Goal: Task Accomplishment & Management: Manage account settings

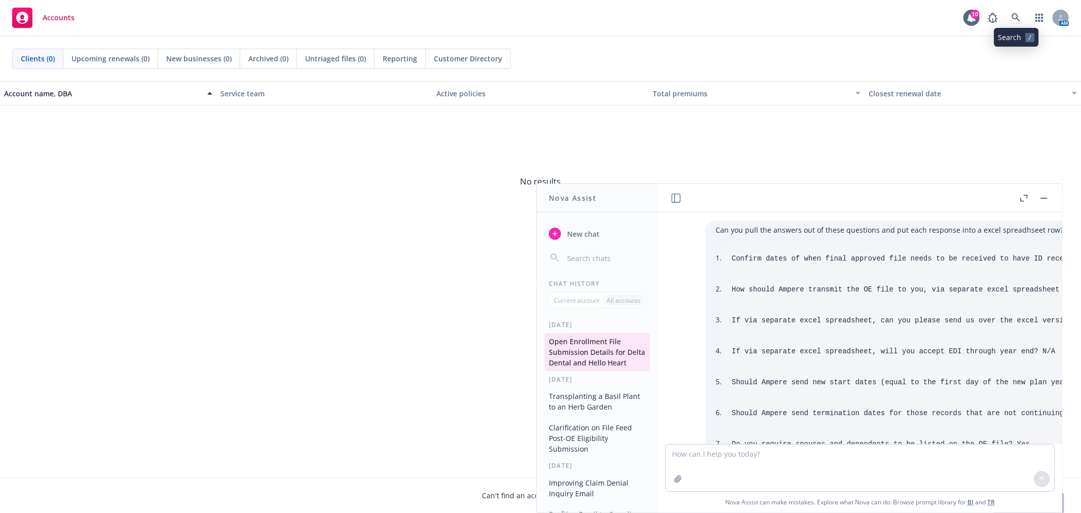
scroll to position [1496, 0]
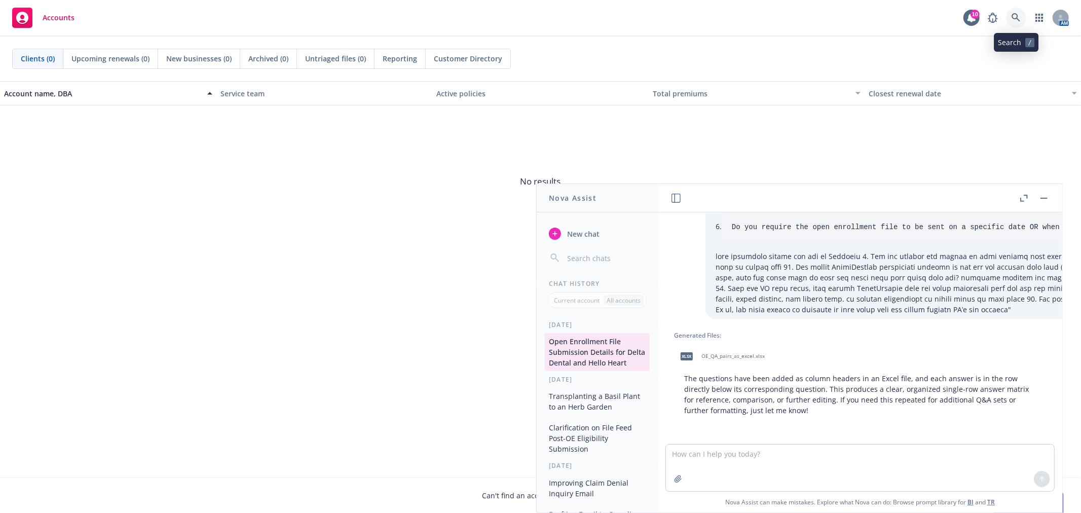
click at [1017, 19] on icon at bounding box center [1015, 17] width 9 height 9
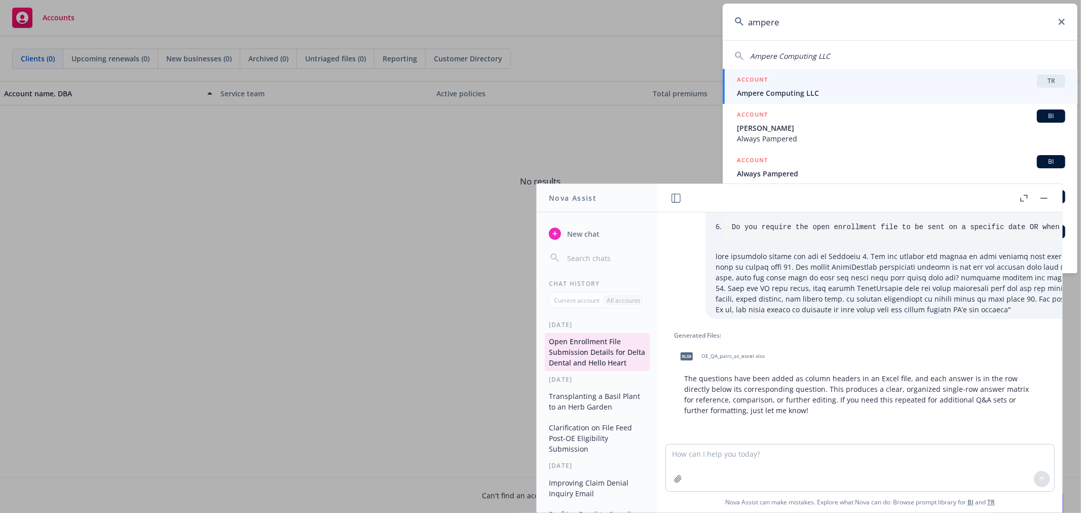
type input "ampere"
click at [841, 84] on div "ACCOUNT TR" at bounding box center [901, 80] width 328 height 13
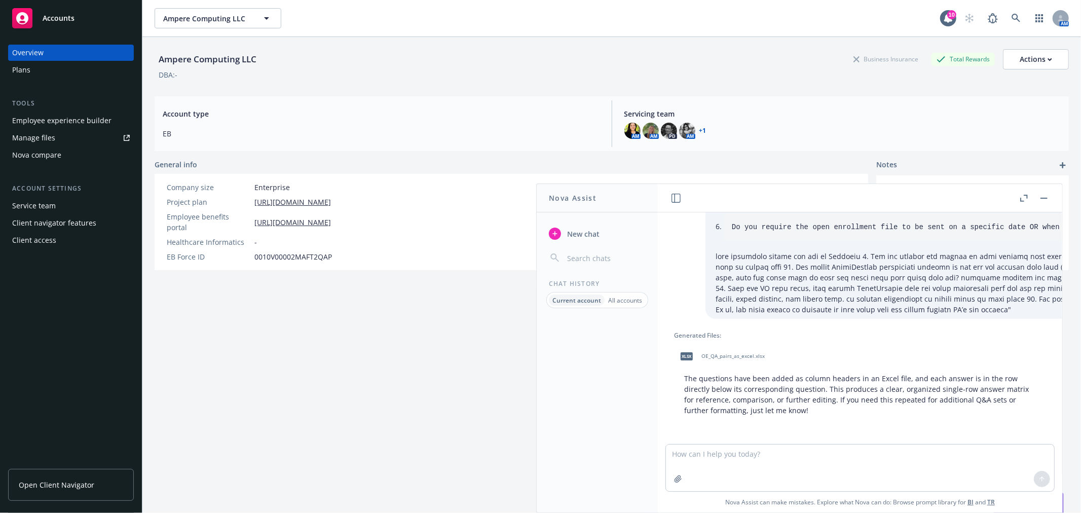
click at [76, 132] on link "Manage files" at bounding box center [71, 138] width 126 height 16
